Goal: Use online tool/utility: Use online tool/utility

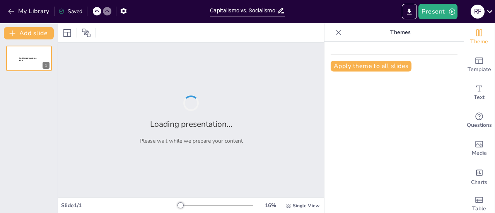
type input "Capitalismo vs. Socialismo: Definiciones que Marcan la Diferencia"
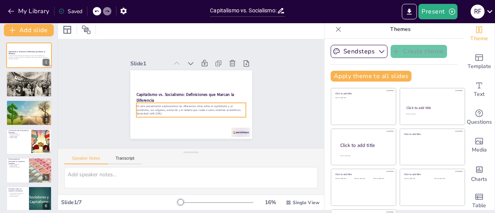
scroll to position [35, 0]
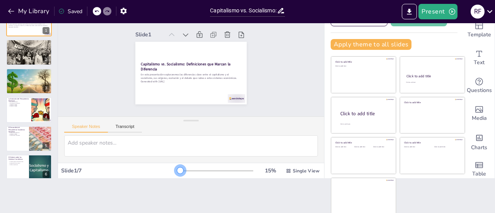
click at [179, 170] on div at bounding box center [216, 171] width 74 height 6
click at [133, 127] on button "Transcript" at bounding box center [125, 128] width 34 height 8
click at [90, 125] on button "Speaker Notes" at bounding box center [86, 128] width 44 height 8
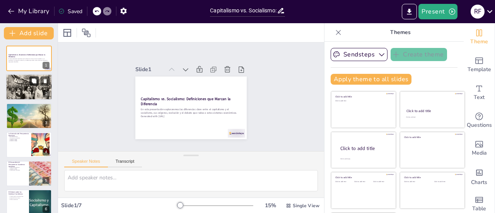
click at [31, 82] on icon at bounding box center [33, 80] width 5 height 5
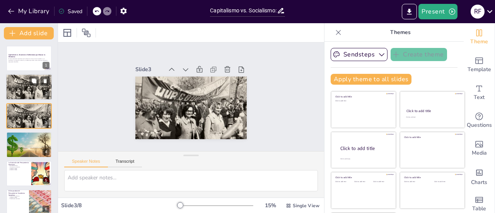
click at [16, 86] on div at bounding box center [29, 87] width 52 height 26
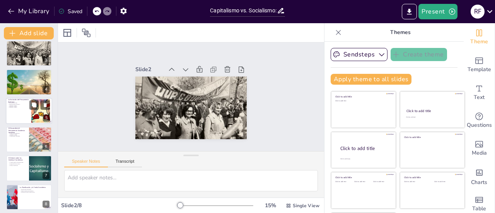
click at [26, 117] on div at bounding box center [29, 111] width 46 height 26
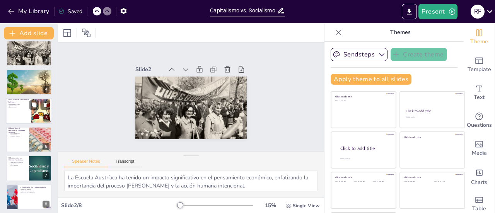
scroll to position [47, 0]
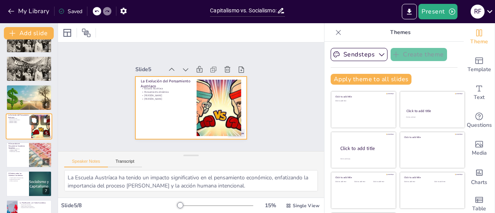
click at [18, 126] on div at bounding box center [29, 126] width 46 height 26
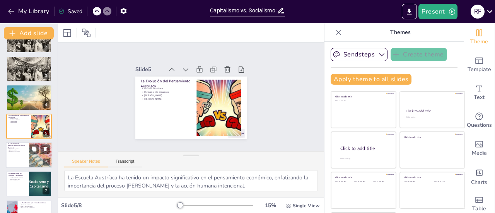
click at [23, 165] on div at bounding box center [29, 155] width 46 height 26
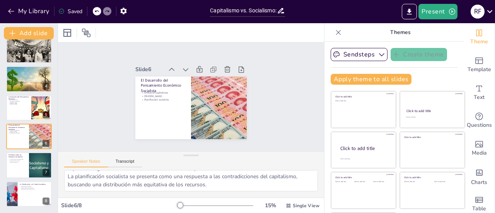
scroll to position [34, 0]
click at [16, 163] on p "Críticas austriacas" at bounding box center [17, 162] width 19 height 2
type textarea "La transformación de un sistema económico a otro plantea desafíos significativo…"
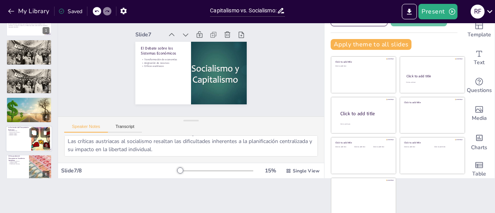
scroll to position [0, 0]
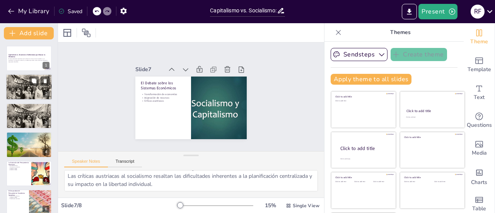
click at [26, 93] on div at bounding box center [29, 87] width 52 height 26
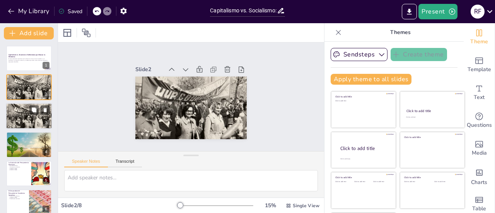
click at [28, 121] on div at bounding box center [29, 116] width 52 height 26
click at [25, 85] on div at bounding box center [29, 87] width 52 height 26
click at [29, 137] on button at bounding box center [33, 138] width 9 height 9
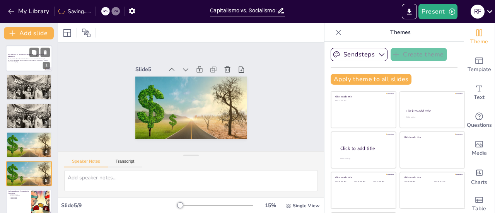
click at [23, 50] on div at bounding box center [29, 58] width 46 height 26
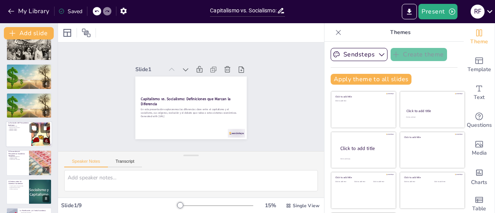
click at [19, 136] on div at bounding box center [29, 134] width 46 height 26
type textarea "La Escuela Austríaca ha tenido un impacto significativo en el pensamiento econó…"
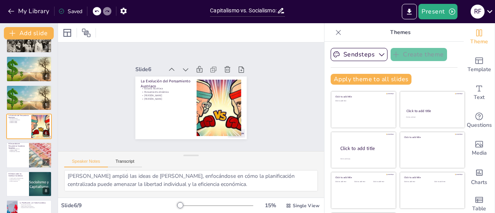
click at [297, 35] on div at bounding box center [191, 32] width 266 height 19
click at [436, 9] on button "Present" at bounding box center [437, 11] width 39 height 15
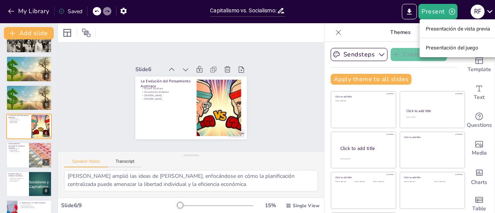
click at [439, 34] on li "Presentación de vista previa" at bounding box center [457, 28] width 77 height 12
